Goal: Navigation & Orientation: Find specific page/section

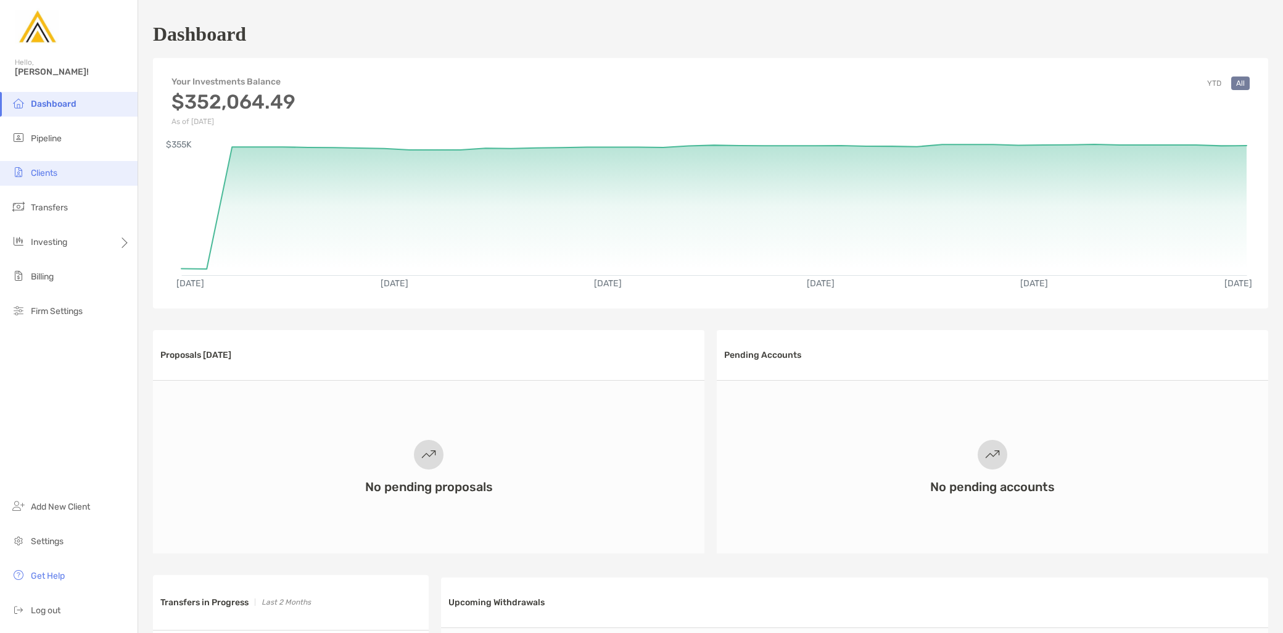
click at [70, 178] on li "Clients" at bounding box center [69, 173] width 138 height 25
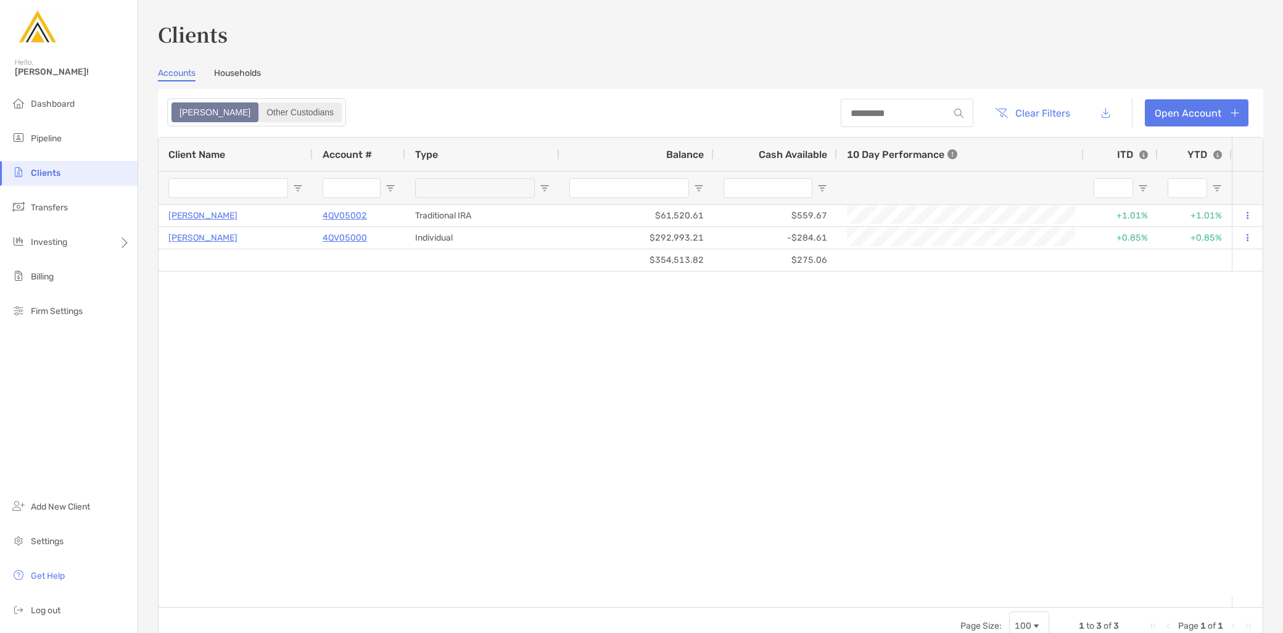
click at [260, 114] on div "Other Custodians" at bounding box center [300, 112] width 81 height 17
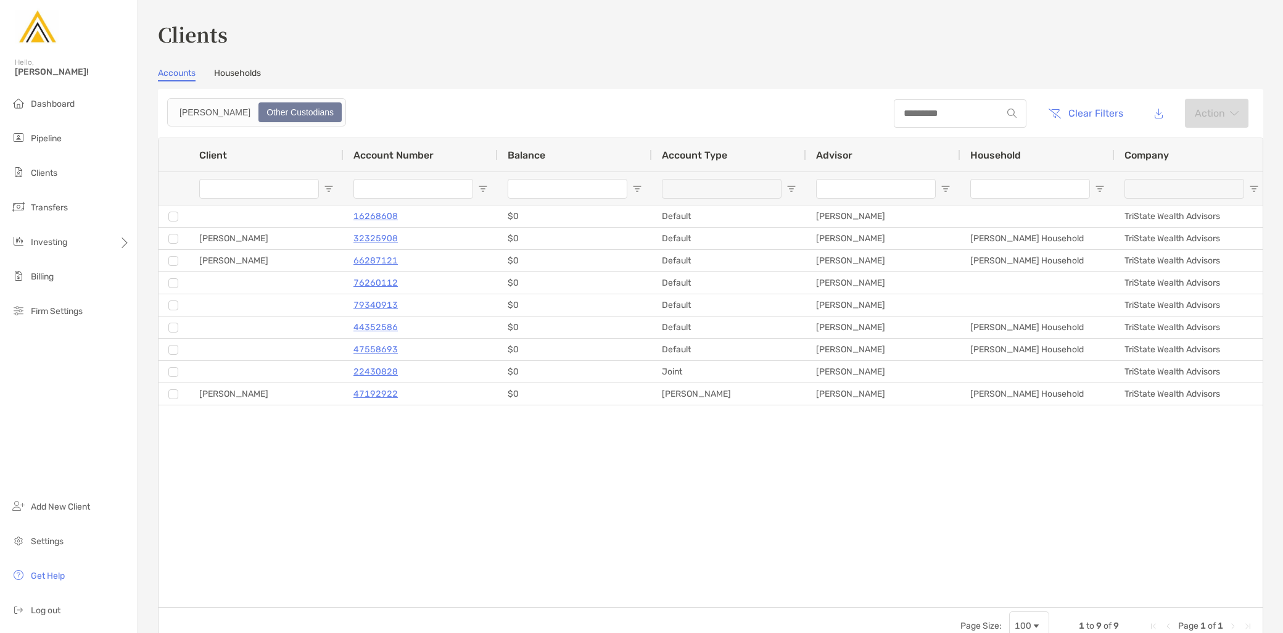
click at [245, 77] on link "Households" at bounding box center [237, 75] width 47 height 14
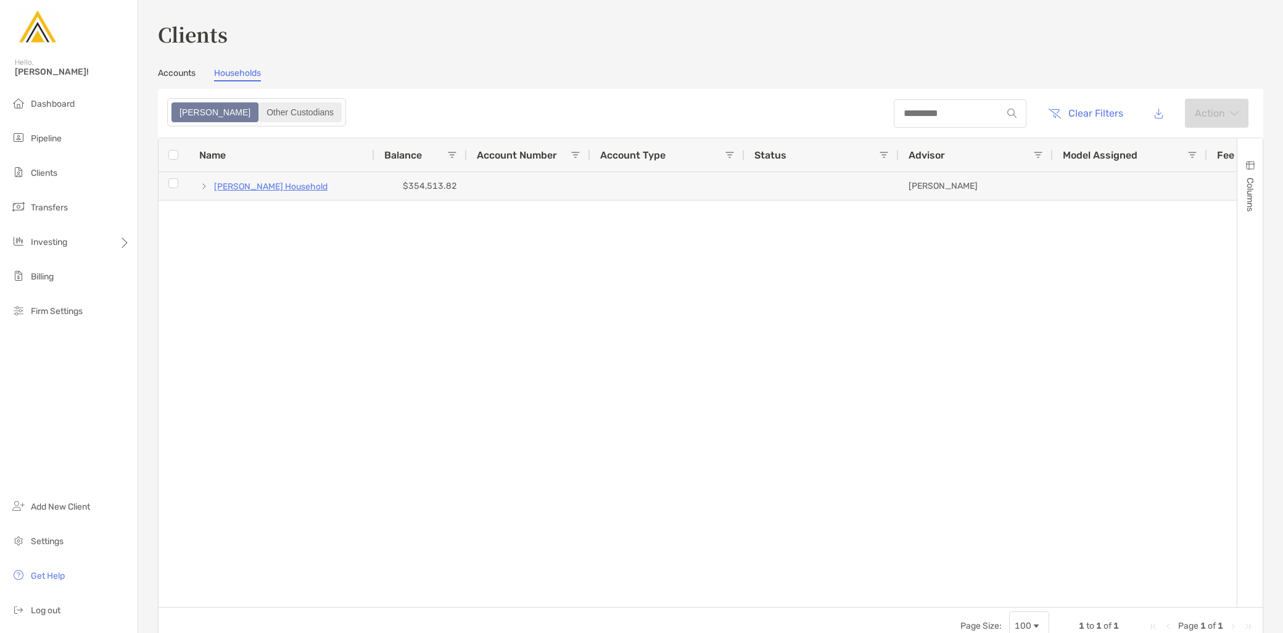
click at [260, 109] on div "Other Custodians" at bounding box center [300, 112] width 81 height 17
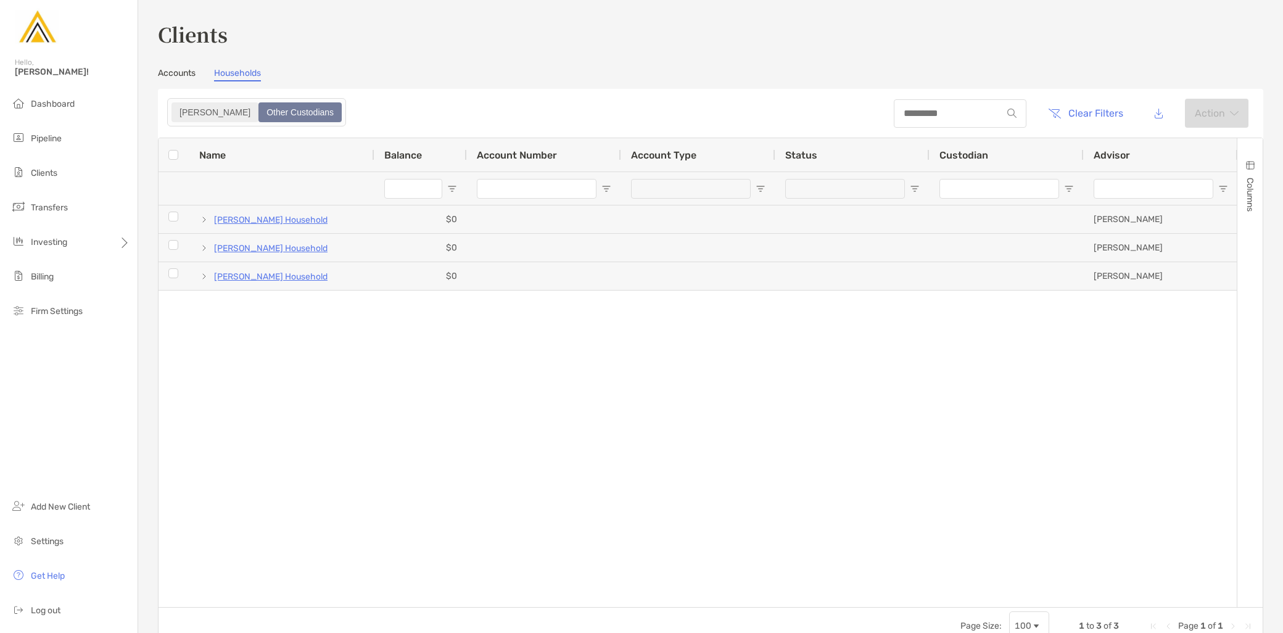
click at [188, 109] on div "[PERSON_NAME]" at bounding box center [215, 112] width 85 height 17
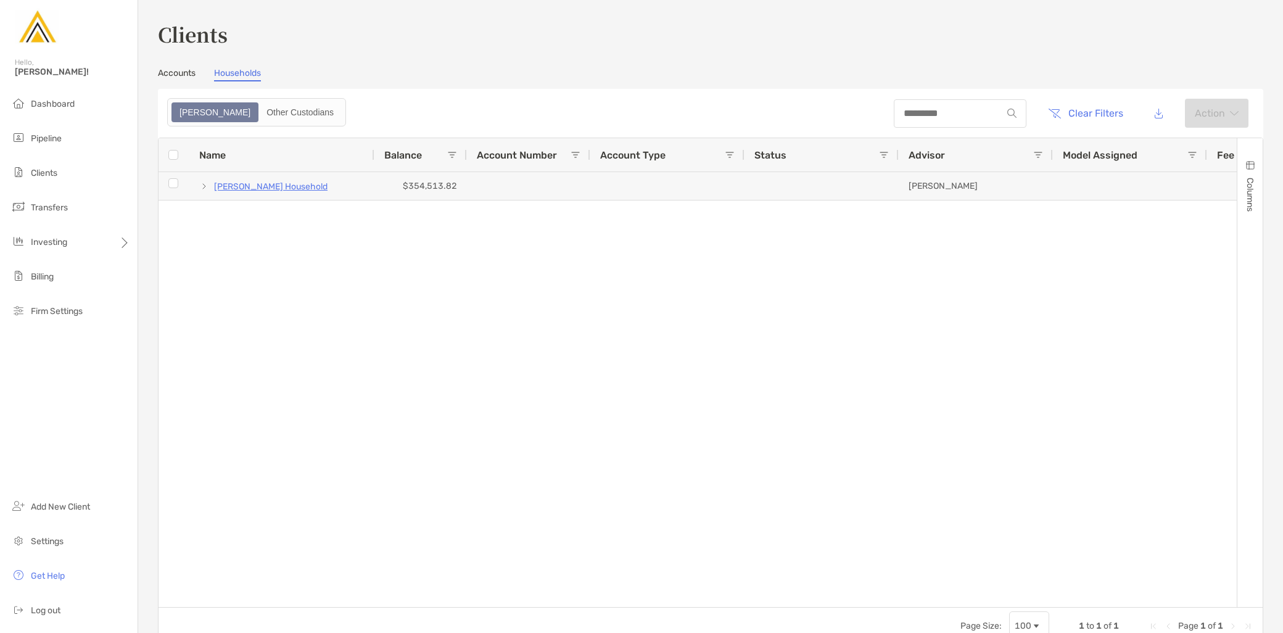
click at [180, 75] on link "Accounts" at bounding box center [177, 75] width 38 height 14
